Goal: Purchase product/service

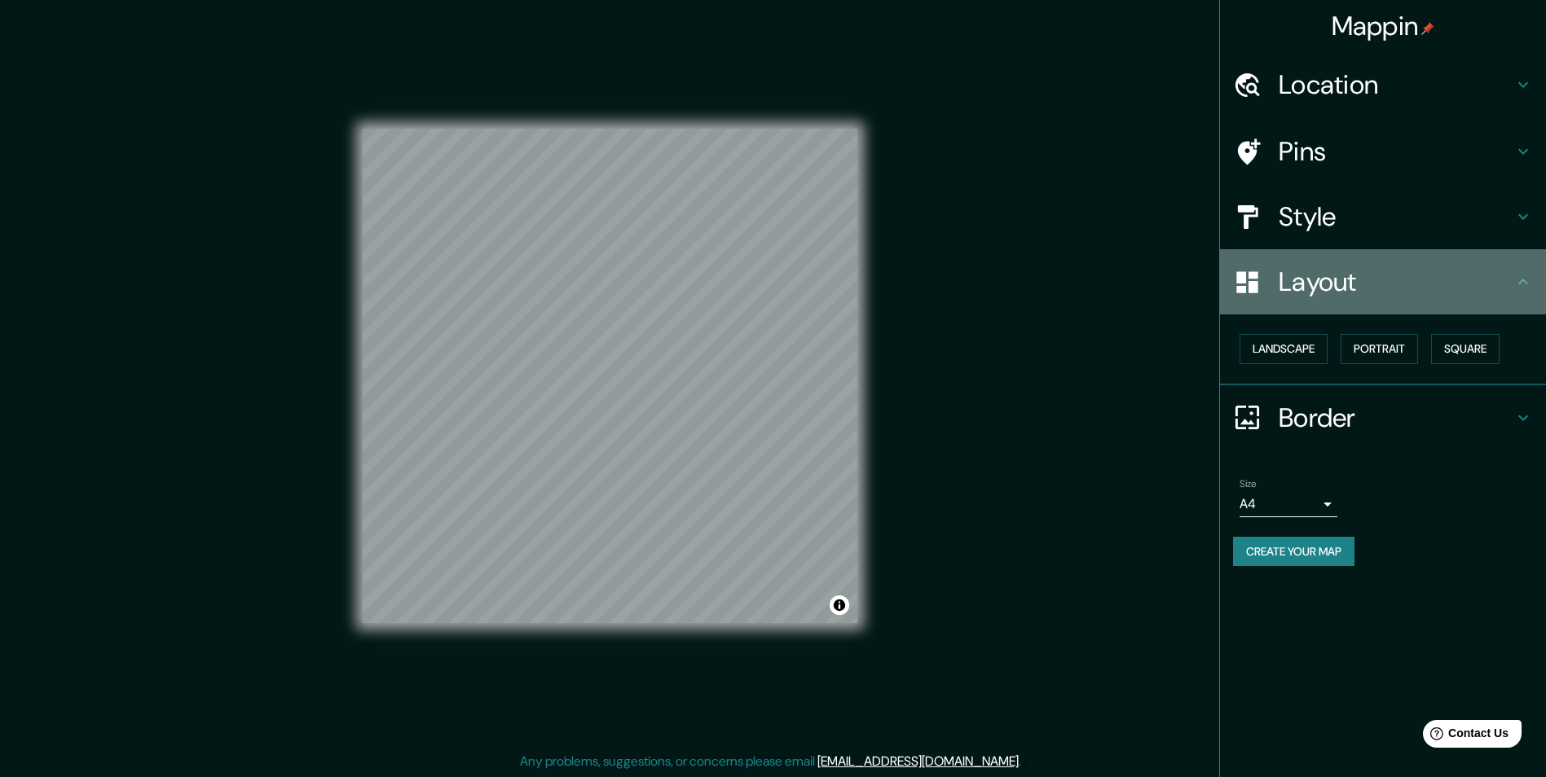
click at [1493, 279] on h4 "Layout" at bounding box center [1396, 282] width 235 height 33
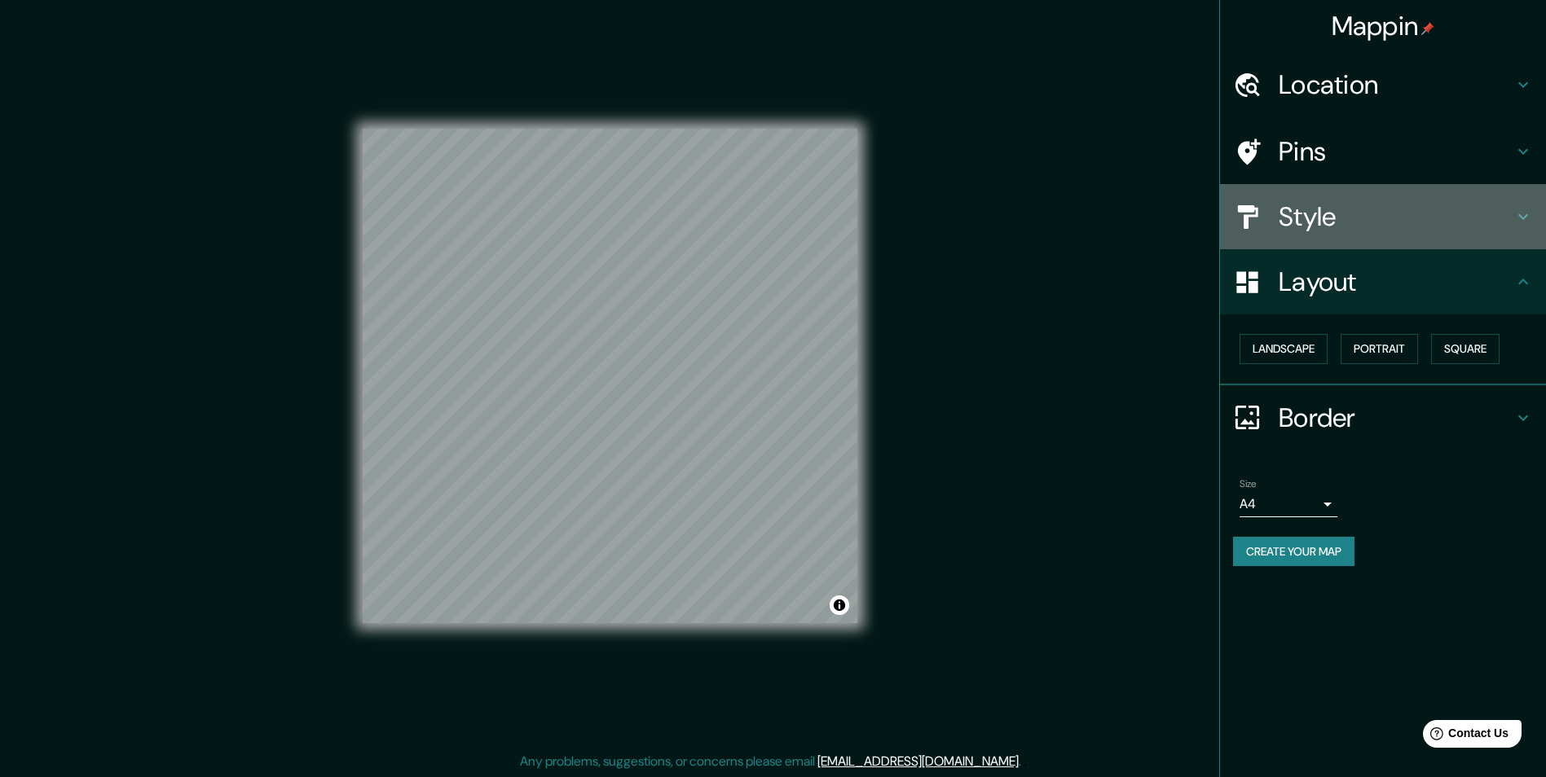
click at [1504, 220] on h4 "Style" at bounding box center [1396, 216] width 235 height 33
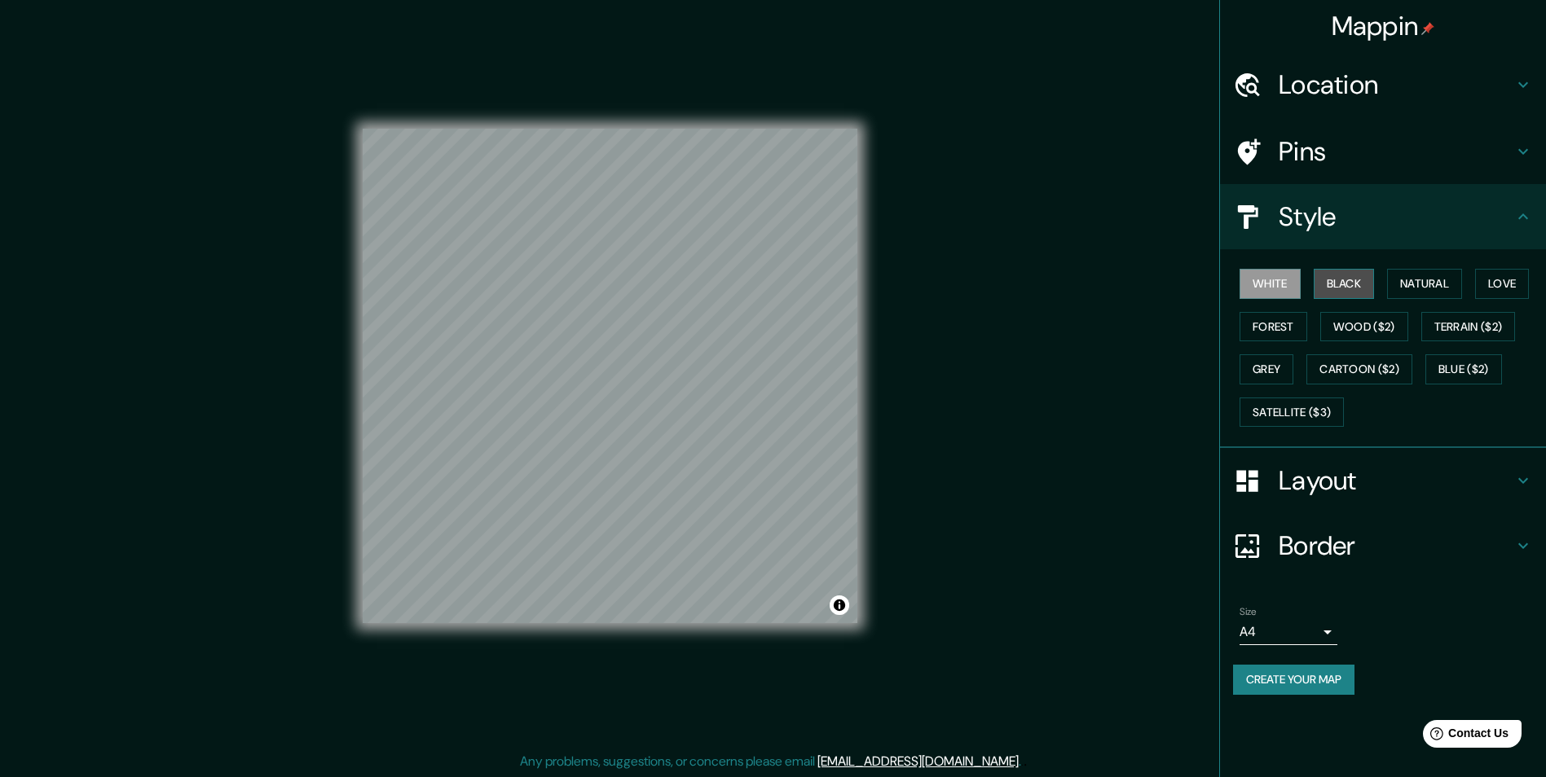
click at [1345, 276] on button "Black" at bounding box center [1344, 284] width 61 height 30
click at [1407, 291] on button "Natural" at bounding box center [1424, 284] width 75 height 30
click at [1493, 291] on button "Love" at bounding box center [1502, 284] width 54 height 30
click at [1274, 326] on button "Forest" at bounding box center [1274, 327] width 68 height 30
click at [1342, 332] on button "Wood ($2)" at bounding box center [1364, 327] width 88 height 30
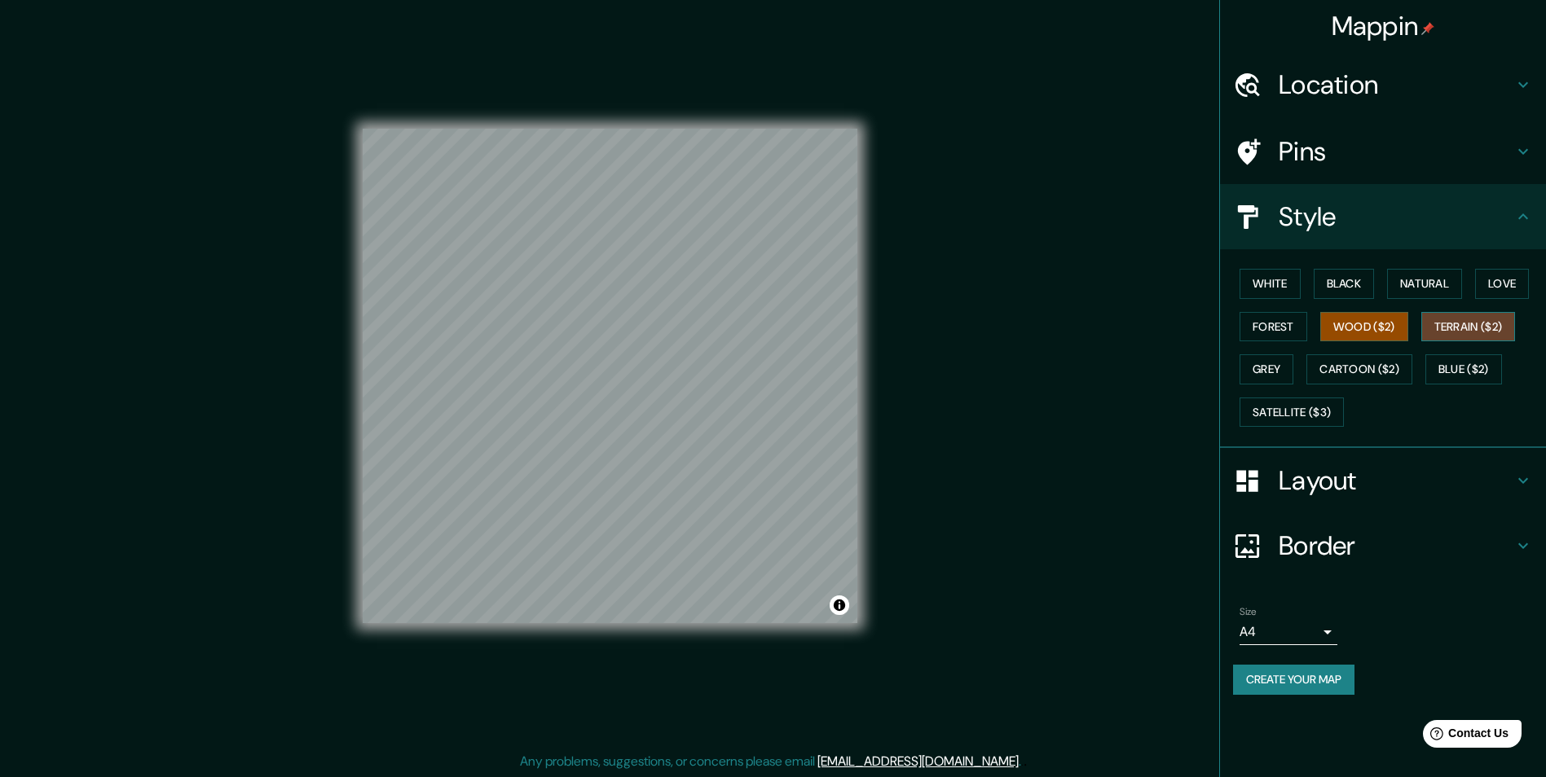
click at [1482, 327] on button "Terrain ($2)" at bounding box center [1468, 327] width 95 height 30
click at [1285, 365] on button "Grey" at bounding box center [1267, 369] width 54 height 30
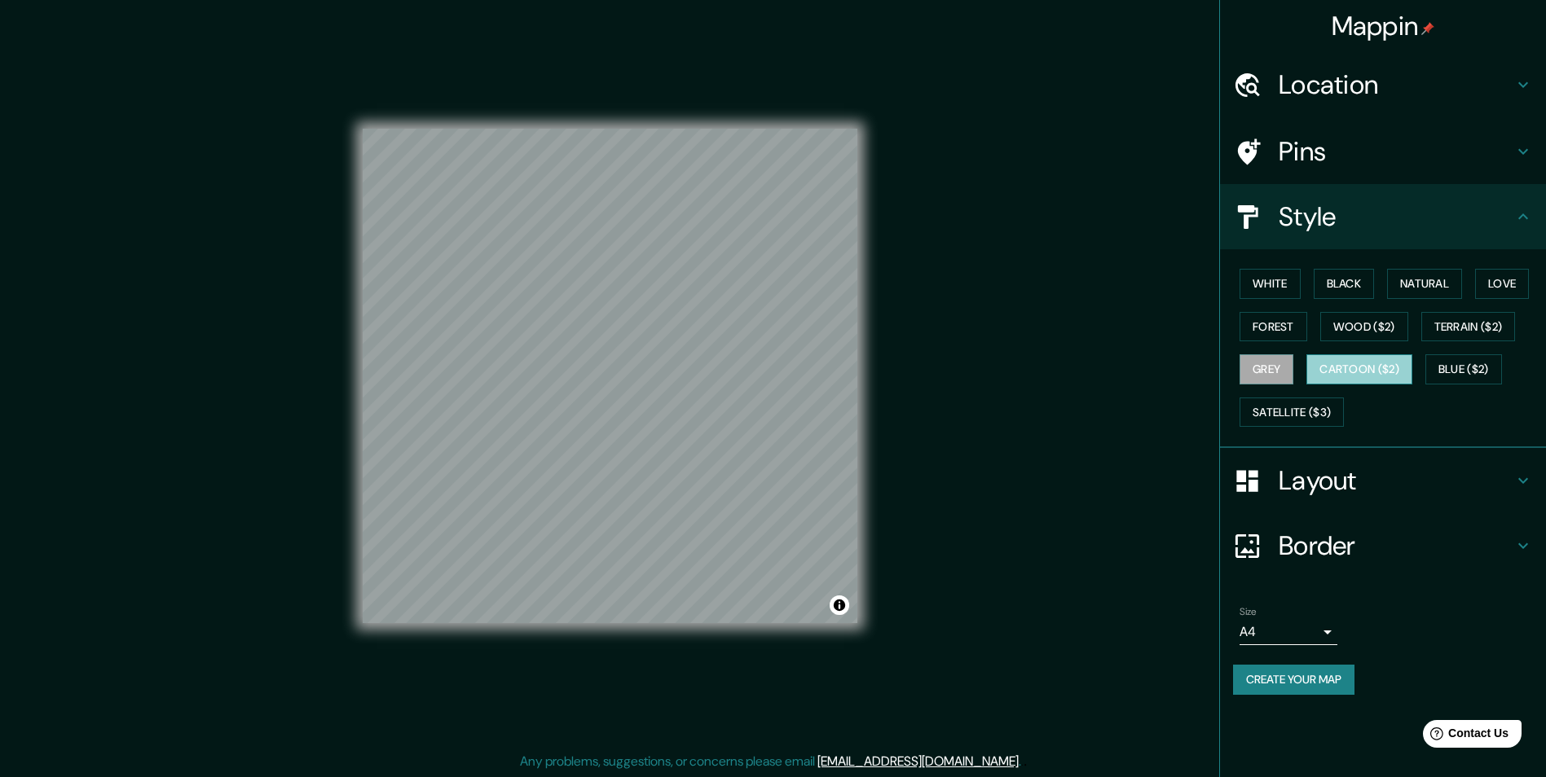
click at [1366, 369] on button "Cartoon ($2)" at bounding box center [1359, 369] width 106 height 30
click at [1473, 374] on button "Blue ($2)" at bounding box center [1463, 369] width 77 height 30
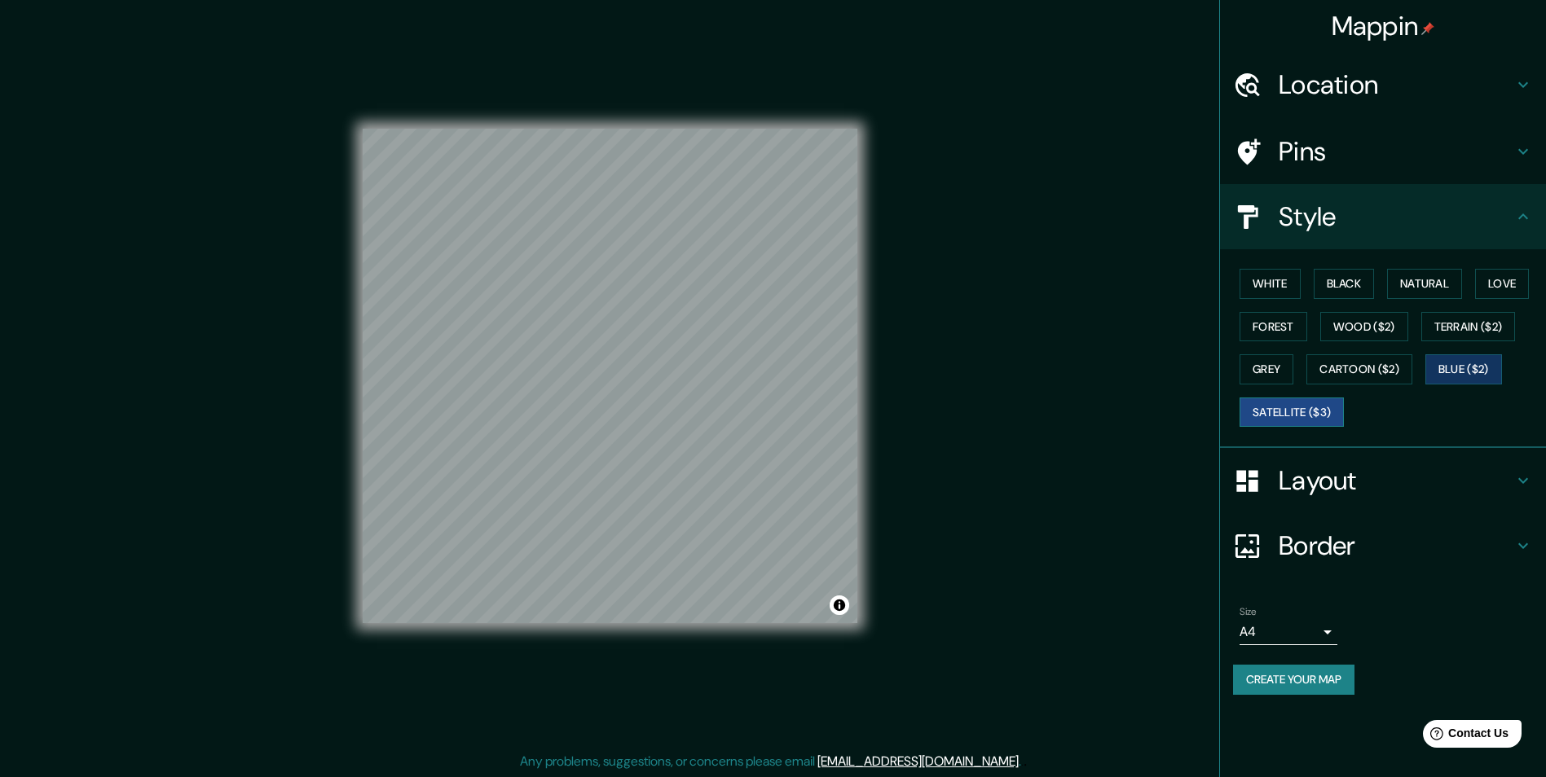
click at [1276, 410] on button "Satellite ($3)" at bounding box center [1292, 413] width 104 height 30
click at [1434, 284] on button "Natural" at bounding box center [1424, 284] width 75 height 30
